Goal: Task Accomplishment & Management: Manage account settings

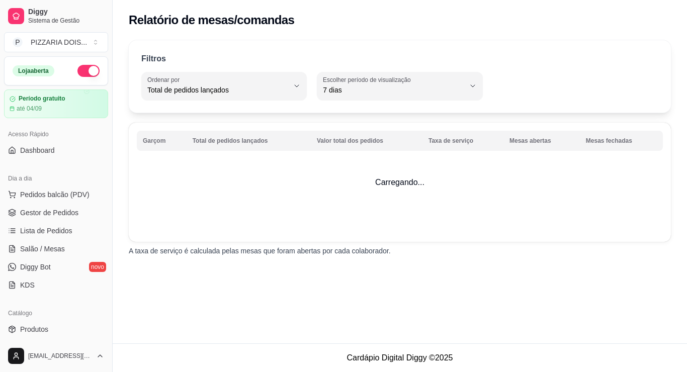
select select "TOTAL_OF_ORDERS"
select select "7"
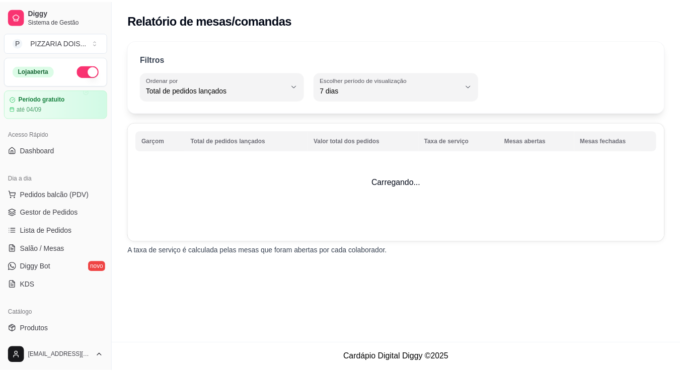
scroll to position [252, 0]
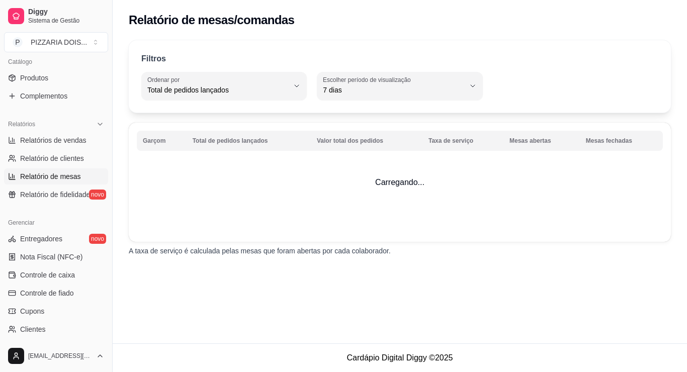
select select "ALL"
select select "0"
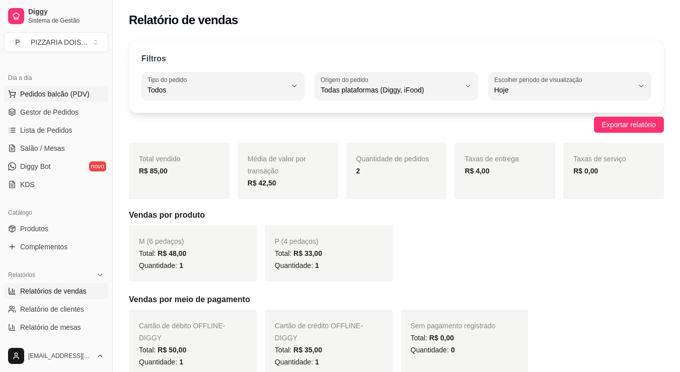
scroll to position [151, 0]
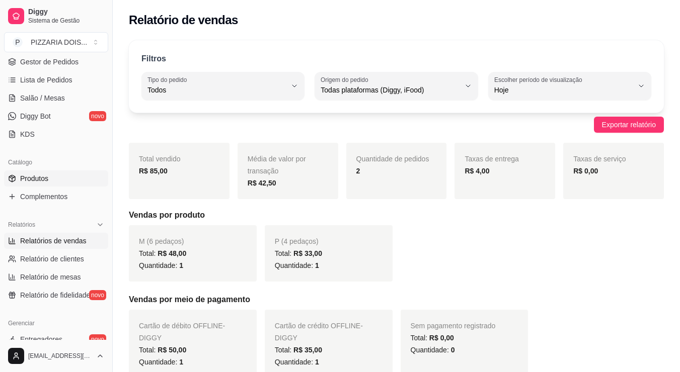
click at [81, 187] on link "Produtos" at bounding box center [56, 179] width 104 height 16
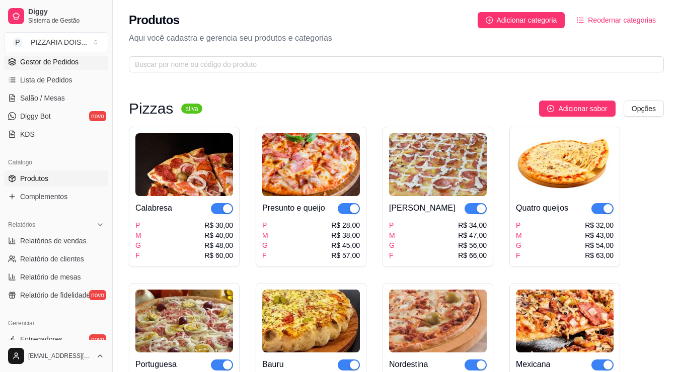
click at [78, 67] on span "Gestor de Pedidos" at bounding box center [49, 62] width 58 height 10
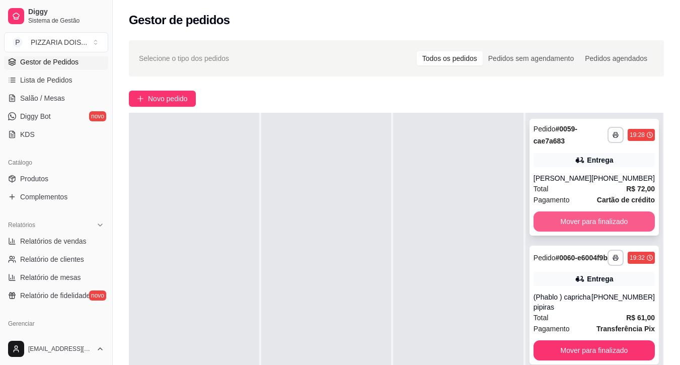
scroll to position [151, 0]
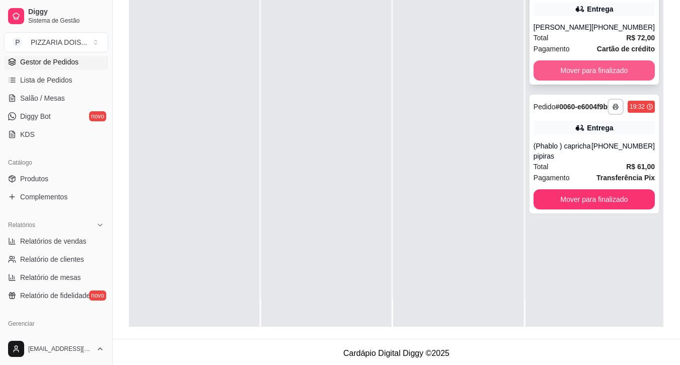
click at [594, 80] on button "Mover para finalizado" at bounding box center [593, 70] width 121 height 20
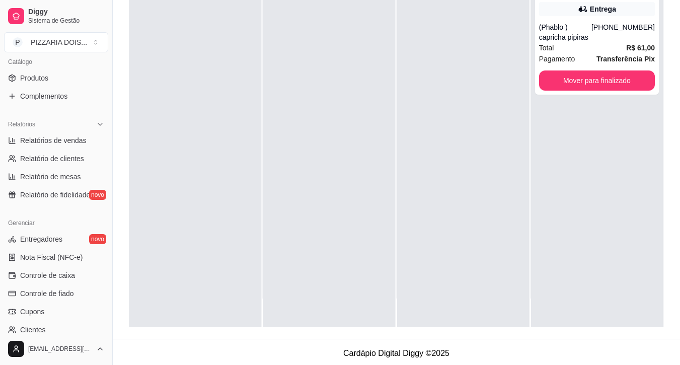
scroll to position [402, 0]
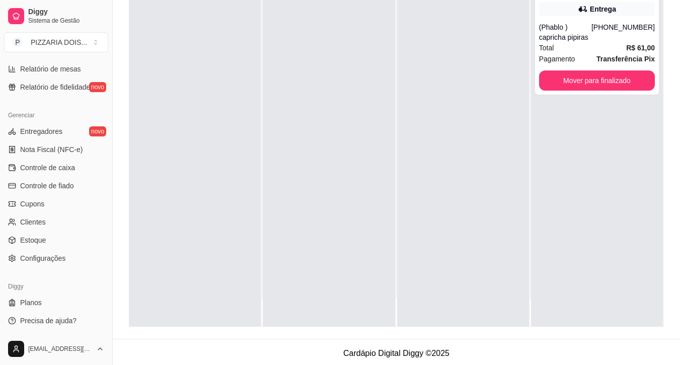
click at [80, 38] on span "Relatórios de vendas" at bounding box center [53, 33] width 66 height 10
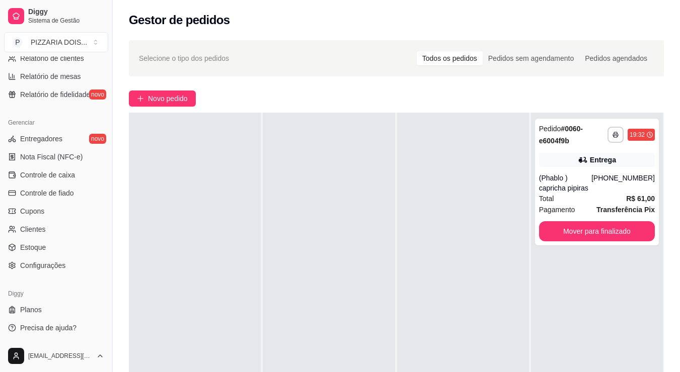
select select "ALL"
select select "0"
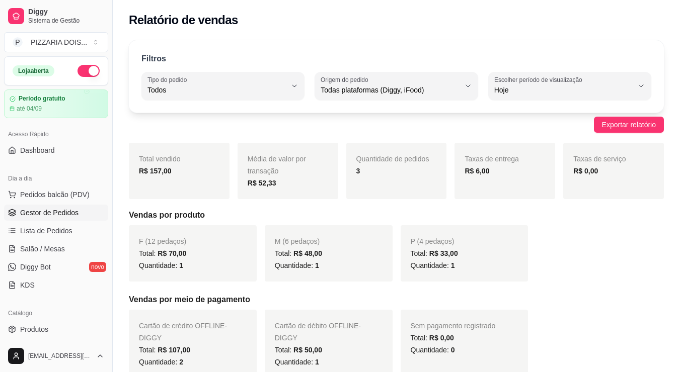
click at [78, 218] on span "Gestor de Pedidos" at bounding box center [49, 213] width 58 height 10
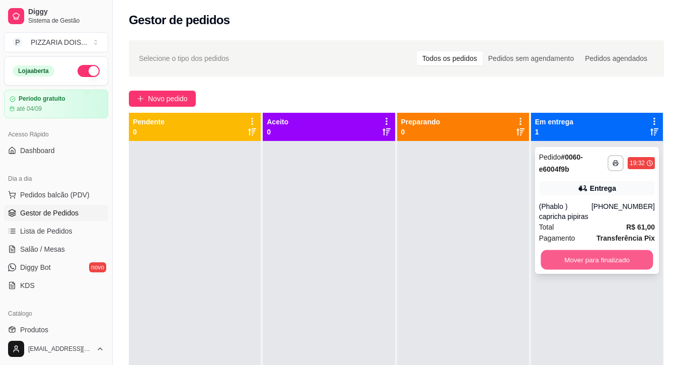
click at [637, 270] on button "Mover para finalizado" at bounding box center [596, 260] width 112 height 20
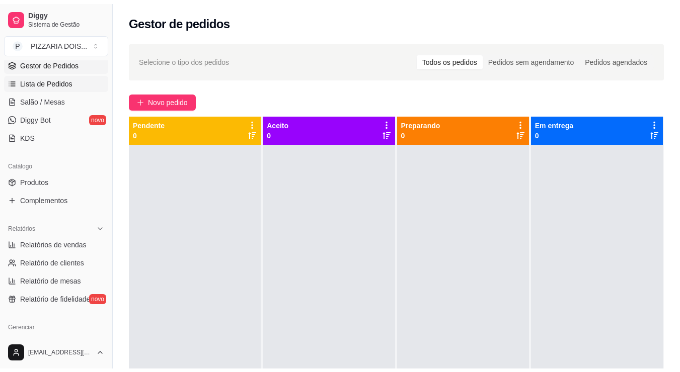
scroll to position [252, 0]
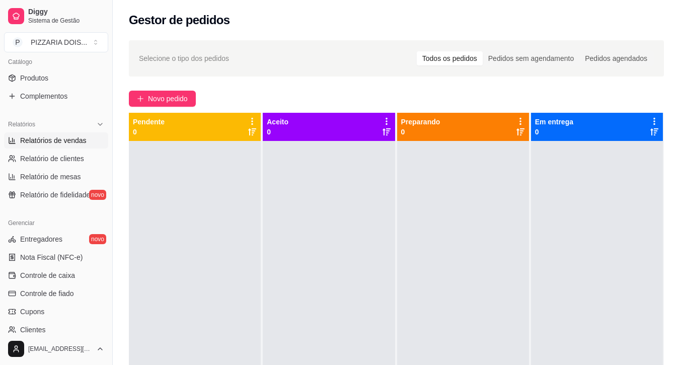
click at [59, 145] on span "Relatórios de vendas" at bounding box center [53, 140] width 66 height 10
select select "ALL"
select select "0"
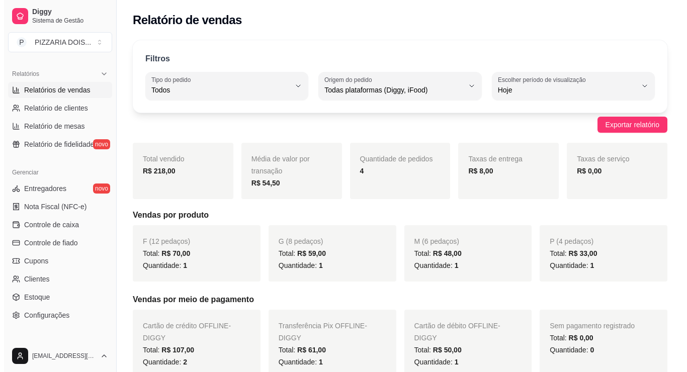
scroll to position [101, 0]
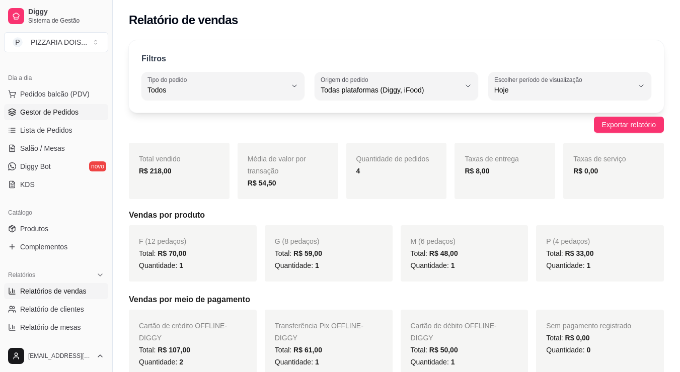
click at [66, 117] on span "Gestor de Pedidos" at bounding box center [49, 112] width 58 height 10
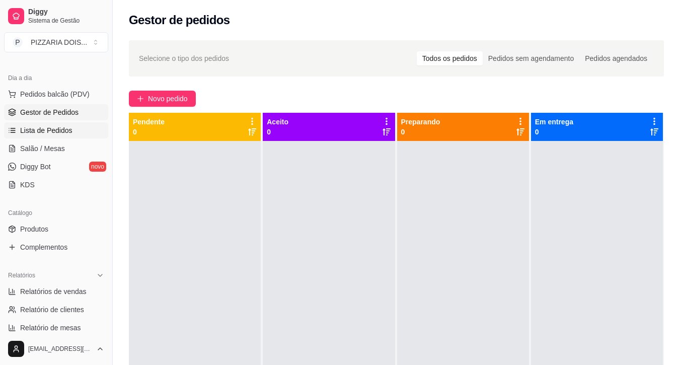
click at [67, 135] on span "Lista de Pedidos" at bounding box center [46, 130] width 52 height 10
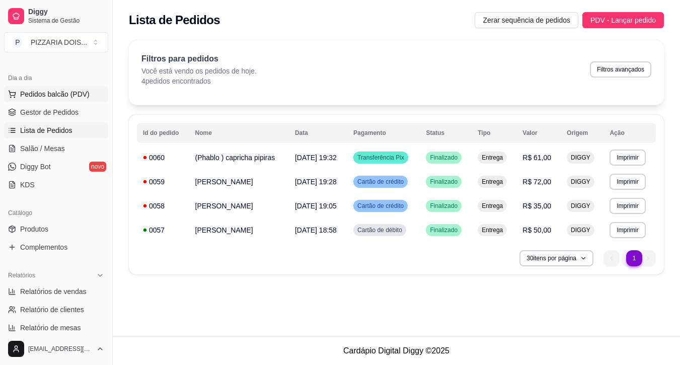
click at [62, 99] on span "Pedidos balcão (PDV)" at bounding box center [54, 94] width 69 height 10
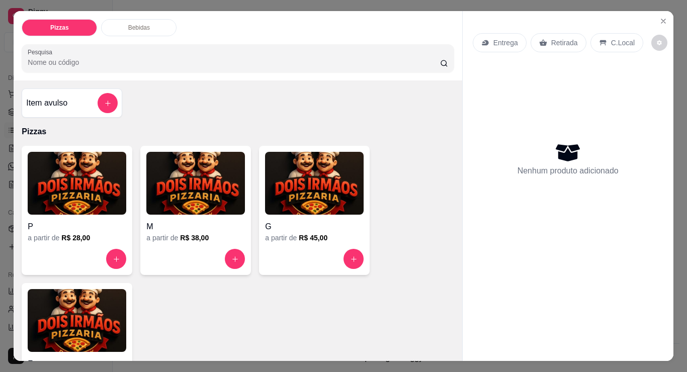
scroll to position [101, 0]
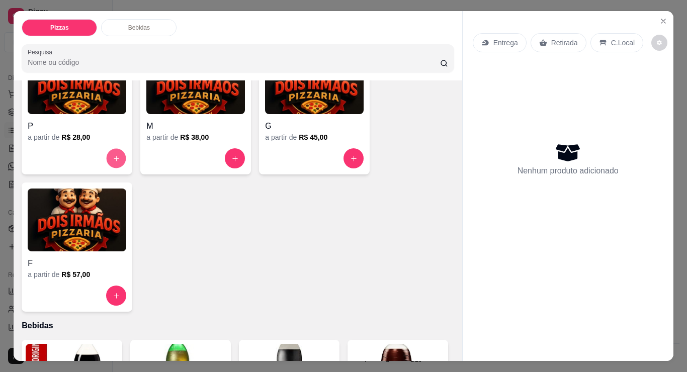
click at [107, 169] on button "increase-product-quantity" at bounding box center [117, 159] width 20 height 20
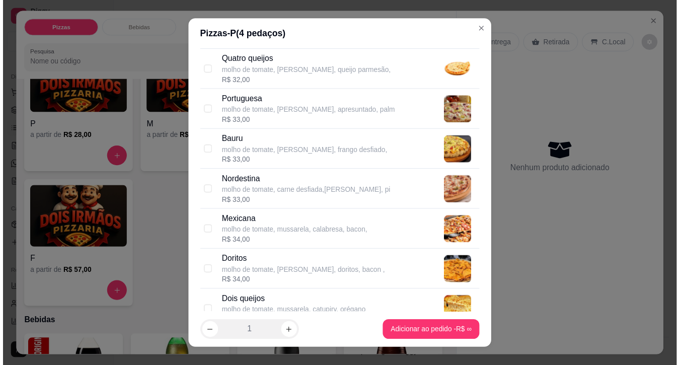
scroll to position [0, 0]
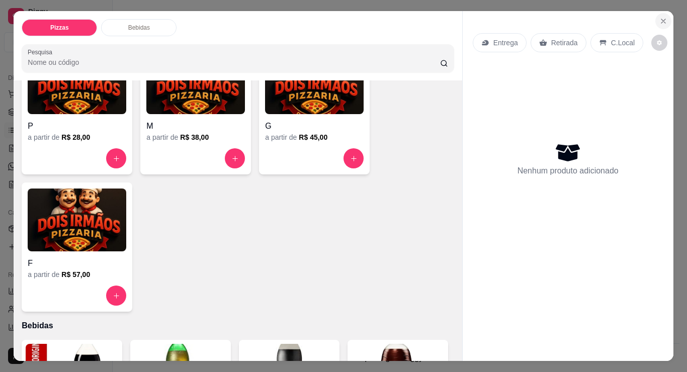
click at [659, 20] on icon "Close" at bounding box center [663, 21] width 8 height 8
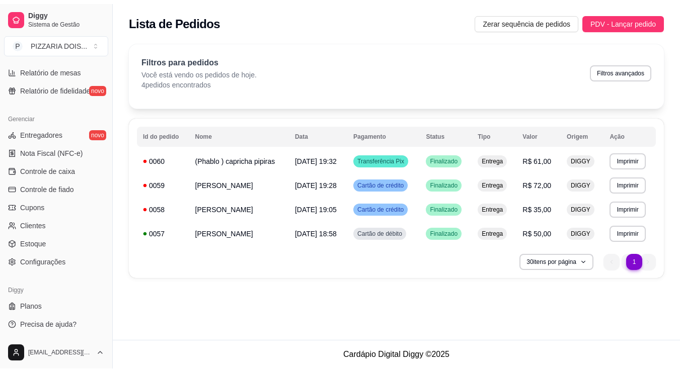
scroll to position [352, 0]
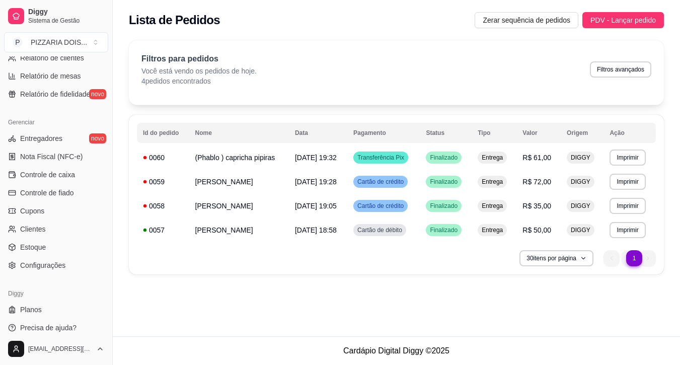
click at [60, 45] on span "Relatórios de vendas" at bounding box center [53, 40] width 66 height 10
select select "ALL"
select select "0"
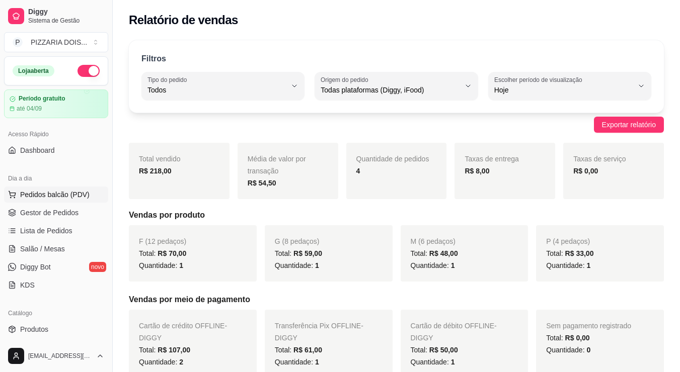
click at [66, 200] on span "Pedidos balcão (PDV)" at bounding box center [54, 195] width 69 height 10
click at [108, 221] on link "Gestor de Pedidos" at bounding box center [56, 213] width 104 height 16
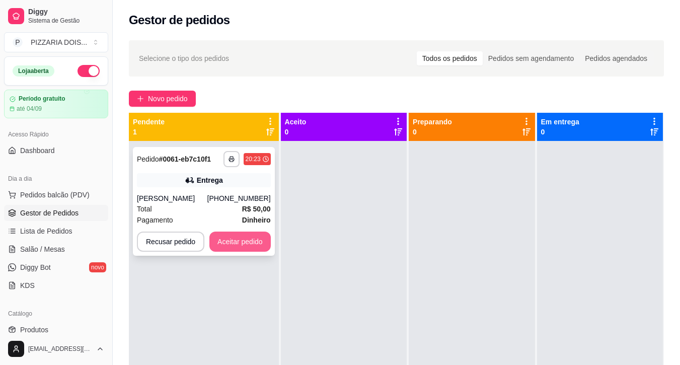
click at [271, 252] on button "Aceitar pedido" at bounding box center [239, 241] width 61 height 20
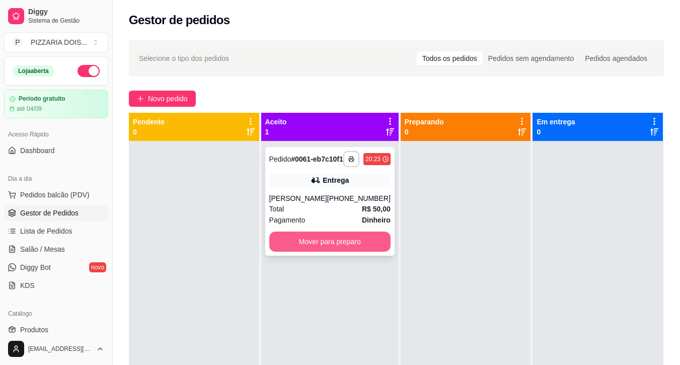
click at [376, 252] on button "Mover para preparo" at bounding box center [329, 241] width 121 height 20
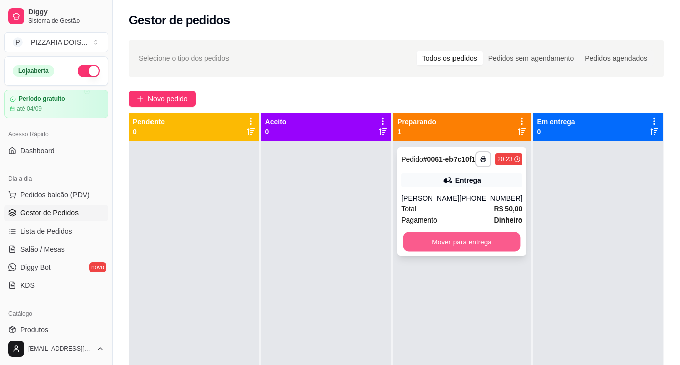
click at [453, 252] on button "Mover para entrega" at bounding box center [462, 242] width 118 height 20
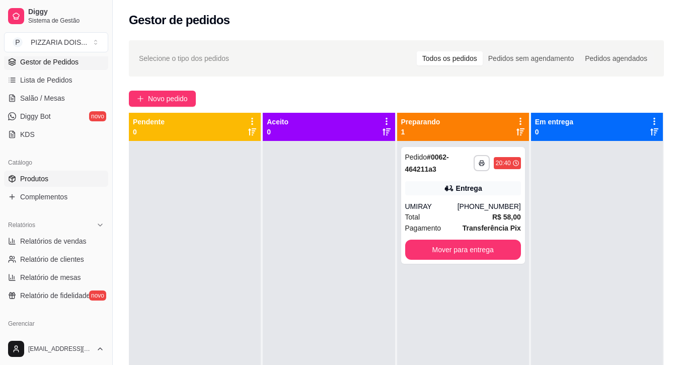
scroll to position [252, 0]
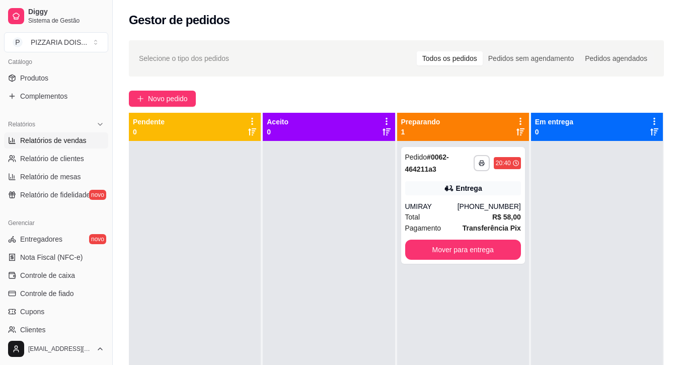
click at [77, 145] on span "Relatórios de vendas" at bounding box center [53, 140] width 66 height 10
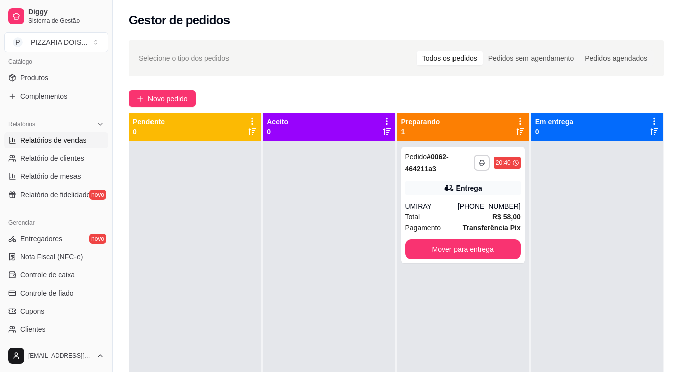
select select "ALL"
select select "0"
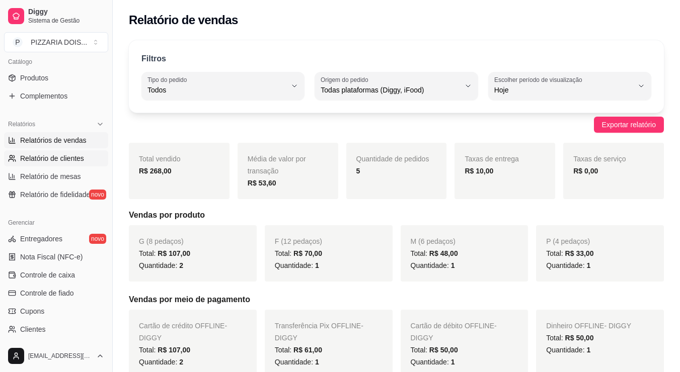
click at [42, 163] on span "Relatório de clientes" at bounding box center [52, 158] width 64 height 10
select select "30"
select select "HIGHEST_TOTAL_SPENT_WITH_ORDERS"
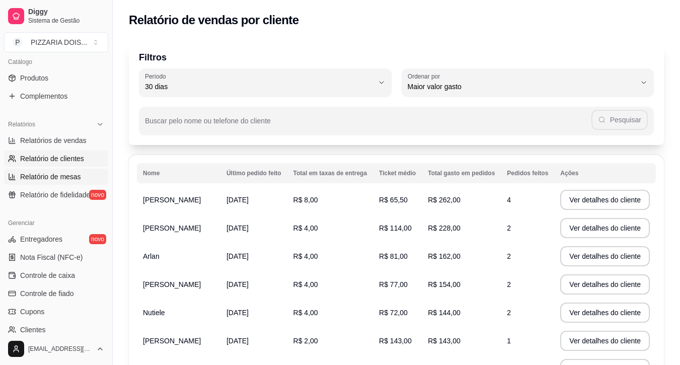
click at [38, 182] on span "Relatório de mesas" at bounding box center [50, 177] width 61 height 10
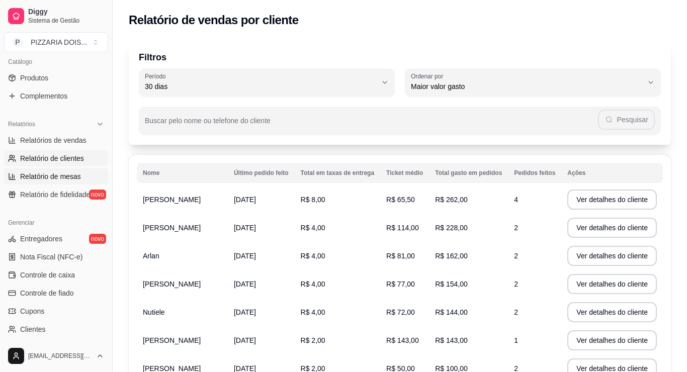
select select "TOTAL_OF_ORDERS"
select select "7"
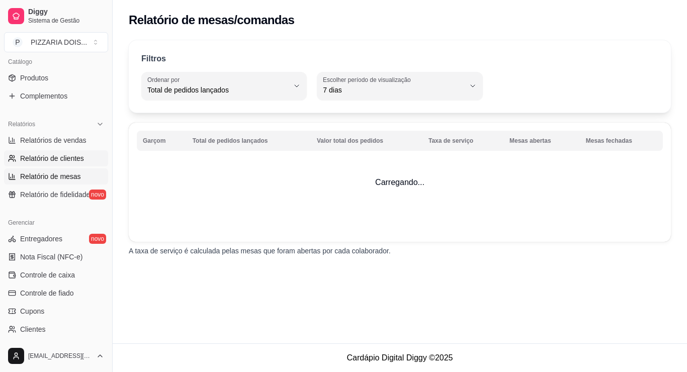
click at [39, 163] on span "Relatório de clientes" at bounding box center [52, 158] width 64 height 10
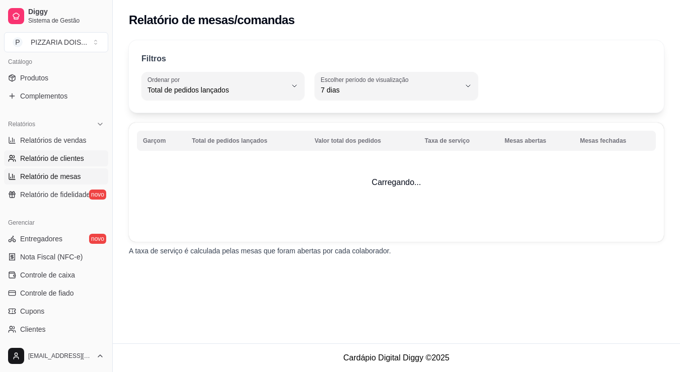
select select "30"
select select "HIGHEST_TOTAL_SPENT_WITH_ORDERS"
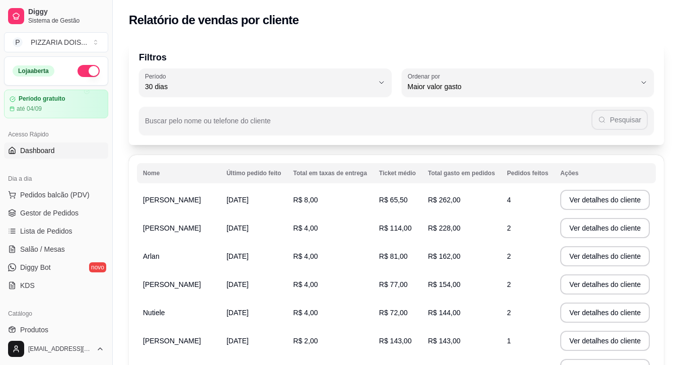
click at [55, 155] on span "Dashboard" at bounding box center [37, 150] width 35 height 10
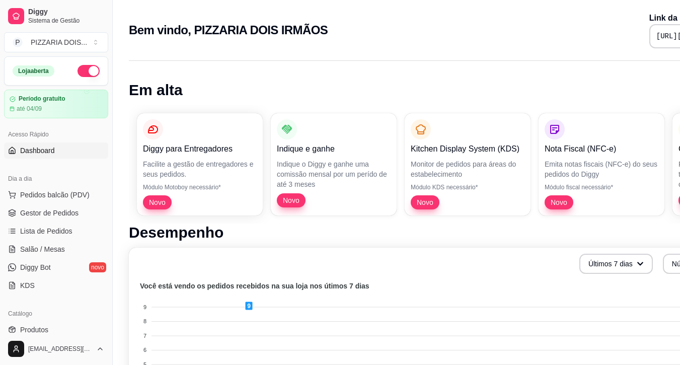
click at [54, 187] on div "Dia a dia" at bounding box center [56, 179] width 104 height 16
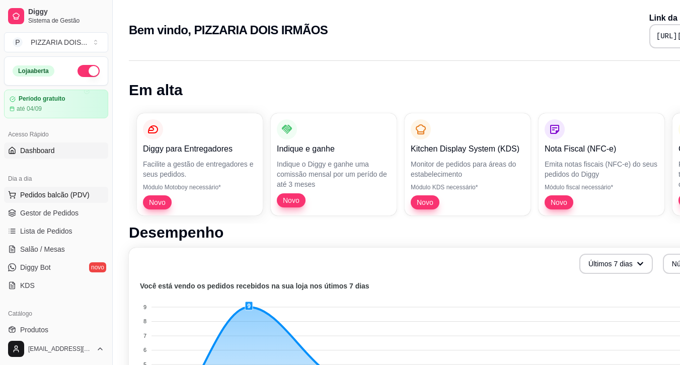
click at [59, 203] on button "Pedidos balcão (PDV)" at bounding box center [56, 195] width 104 height 16
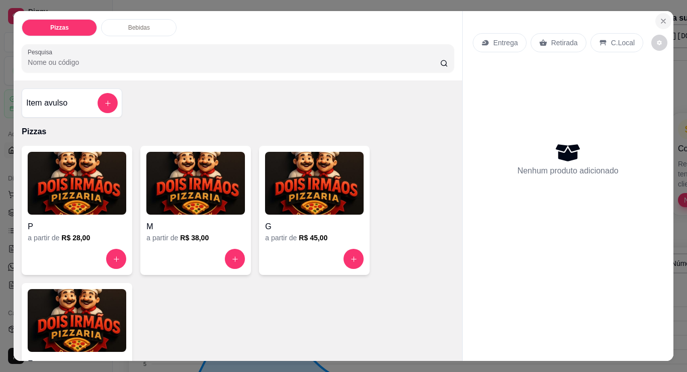
click at [662, 20] on icon "Close" at bounding box center [664, 21] width 4 height 4
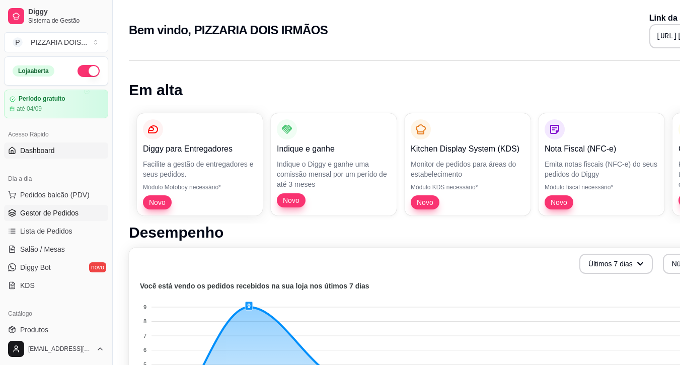
click at [60, 218] on span "Gestor de Pedidos" at bounding box center [49, 213] width 58 height 10
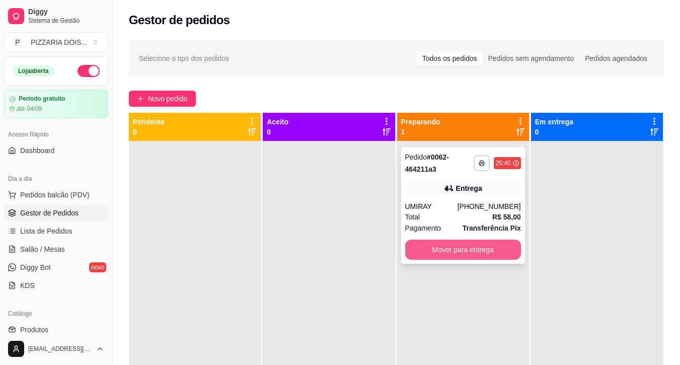
click at [470, 260] on button "Mover para entrega" at bounding box center [463, 249] width 116 height 20
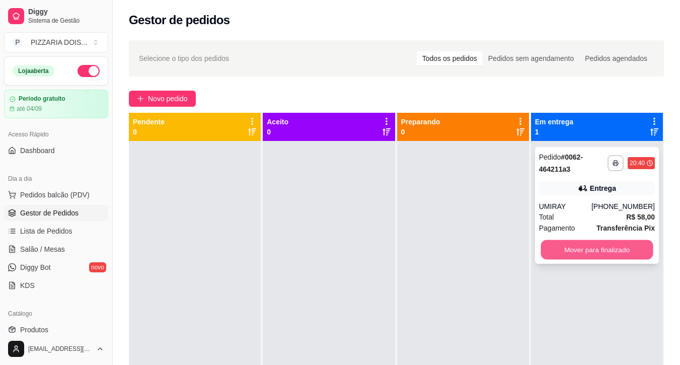
click at [574, 260] on button "Mover para finalizado" at bounding box center [596, 250] width 112 height 20
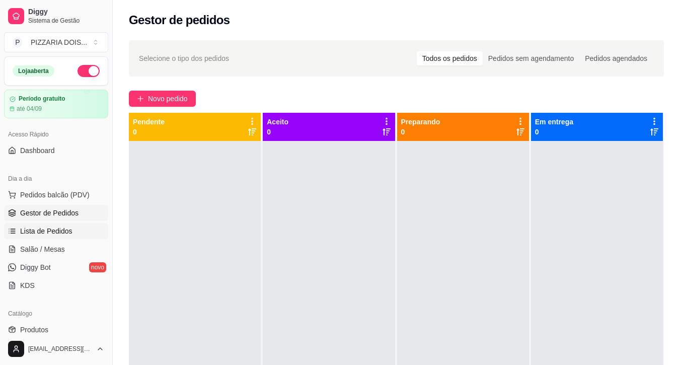
click at [72, 236] on span "Lista de Pedidos" at bounding box center [46, 231] width 52 height 10
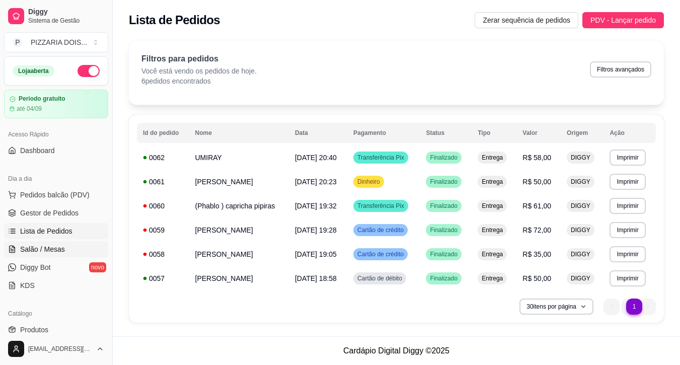
click at [72, 257] on link "Salão / Mesas" at bounding box center [56, 249] width 104 height 16
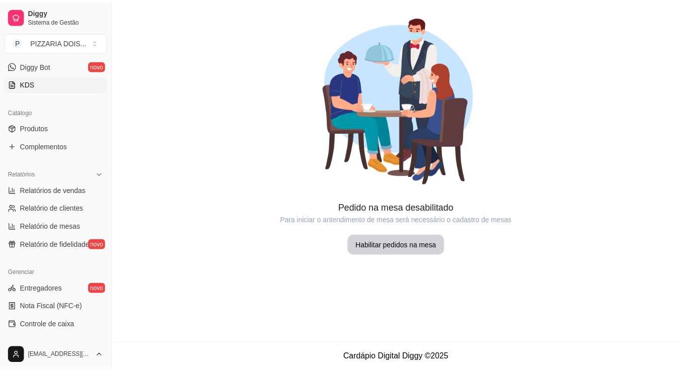
scroll to position [302, 0]
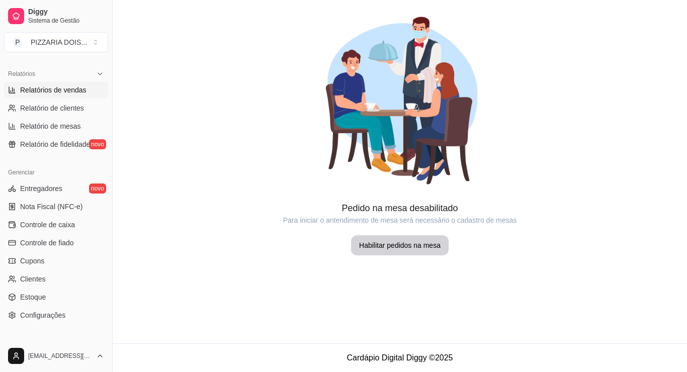
click at [81, 95] on span "Relatórios de vendas" at bounding box center [53, 90] width 66 height 10
select select "ALL"
select select "0"
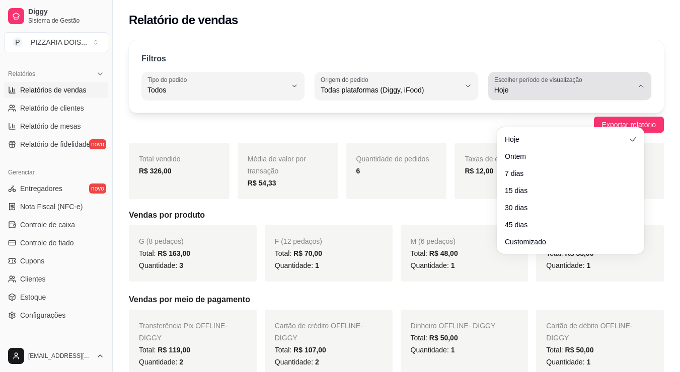
click at [612, 95] on span "Hoje" at bounding box center [563, 90] width 139 height 10
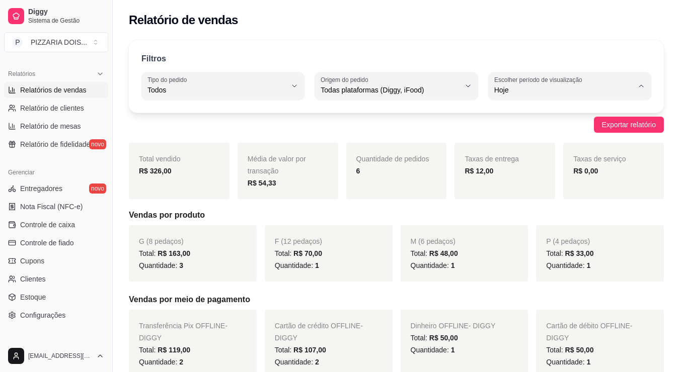
click at [551, 226] on span "45 dias" at bounding box center [565, 221] width 116 height 10
type input "45"
select select "45"
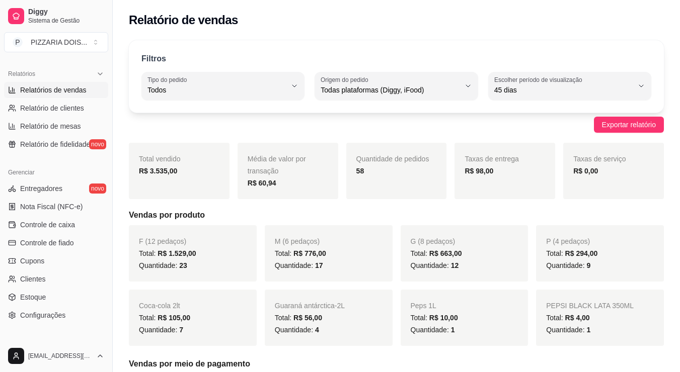
click at [613, 113] on div "Filtros ALL Tipo do pedido Todos Entrega Retirada Mesa Consumo local Tipo do pe…" at bounding box center [396, 76] width 535 height 72
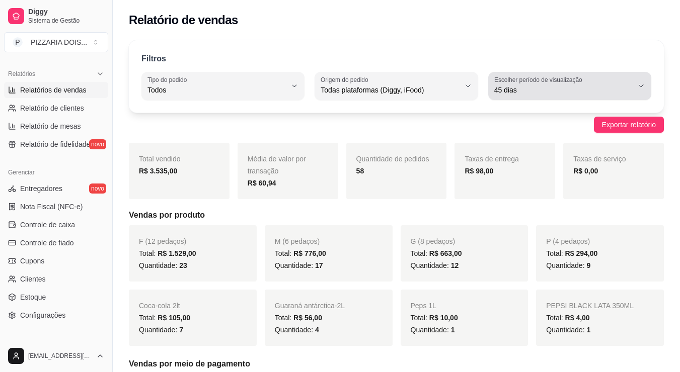
click at [616, 95] on span "45 dias" at bounding box center [563, 90] width 139 height 10
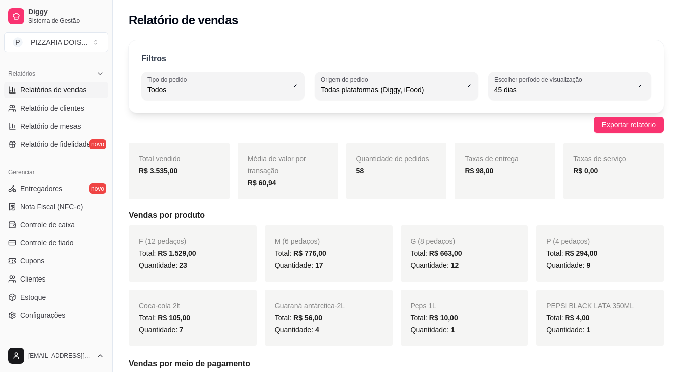
click at [598, 242] on span "Customizado" at bounding box center [565, 237] width 116 height 10
type input "-1"
select select "-1"
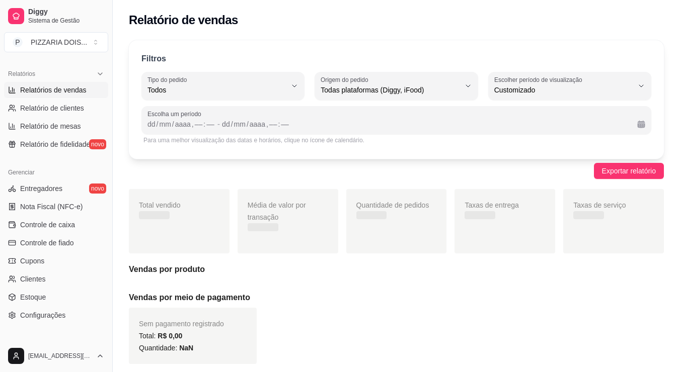
scroll to position [12, 0]
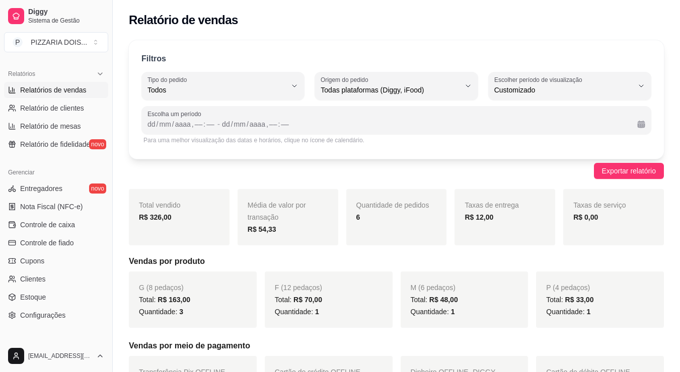
click at [627, 87] on div "Filtros ALL Tipo do pedido Todos Entrega Retirada Mesa Consumo local Tipo do pe…" at bounding box center [396, 99] width 535 height 119
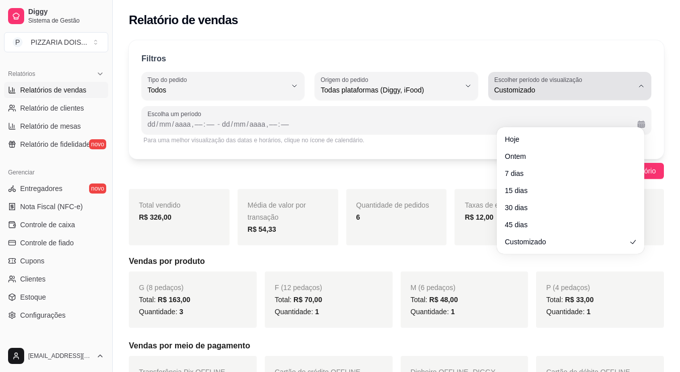
click at [612, 95] on span "Customizado" at bounding box center [563, 90] width 139 height 10
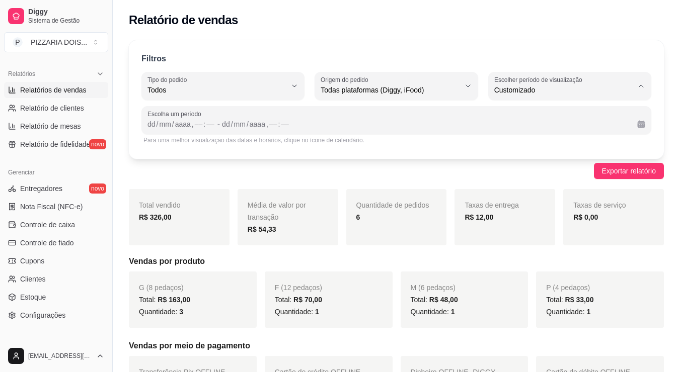
click at [605, 209] on span "30 dias" at bounding box center [565, 205] width 116 height 10
type input "30"
select select "30"
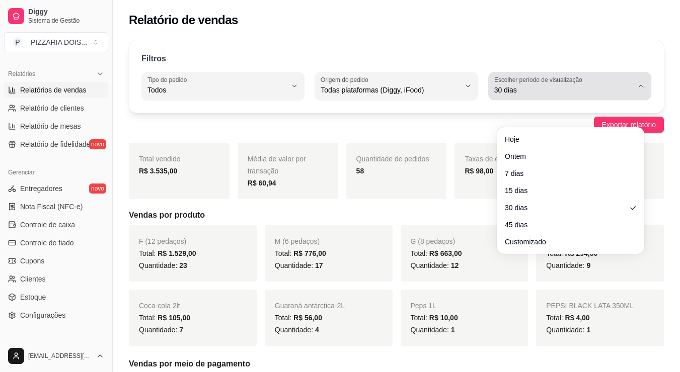
click at [611, 95] on span "30 dias" at bounding box center [563, 90] width 139 height 10
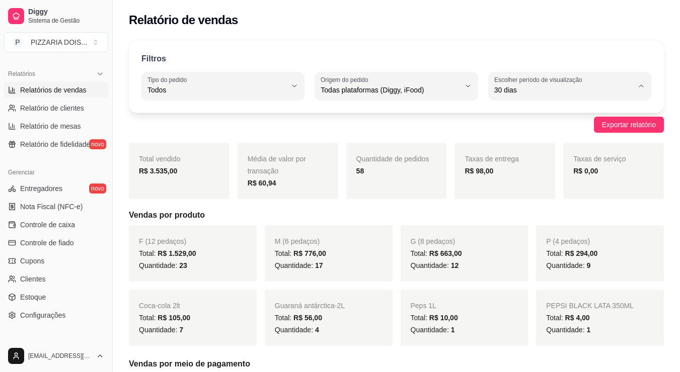
click at [583, 226] on span "45 dias" at bounding box center [565, 221] width 116 height 10
type input "45"
select select "45"
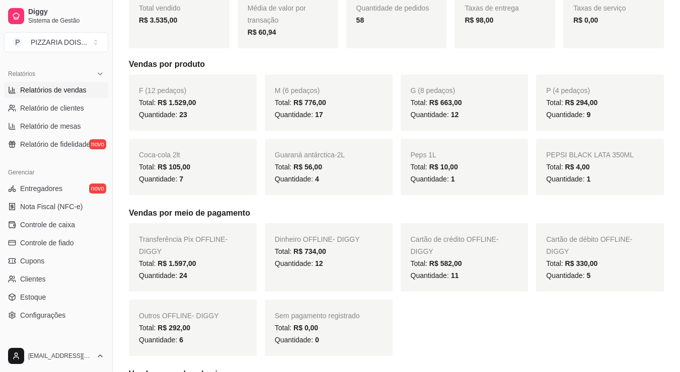
scroll to position [0, 0]
